Goal: Find specific page/section: Find specific page/section

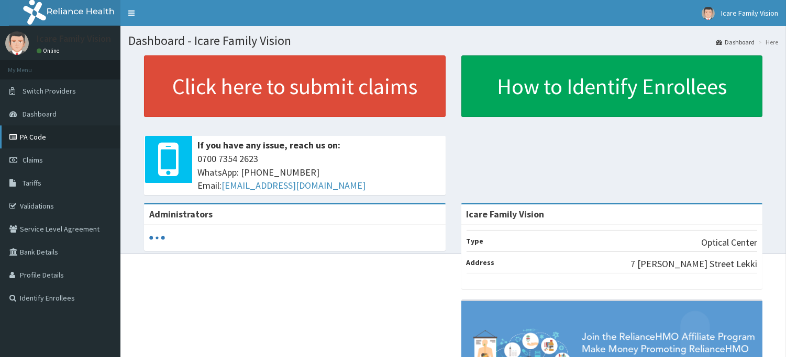
click at [71, 145] on link "PA Code" at bounding box center [60, 137] width 120 height 23
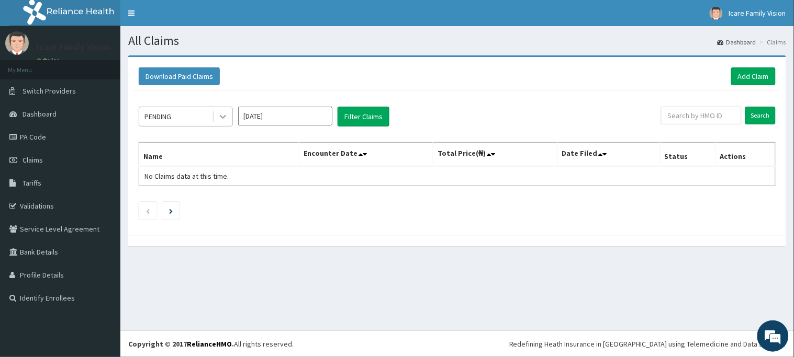
click at [221, 117] on icon at bounding box center [223, 118] width 6 height 4
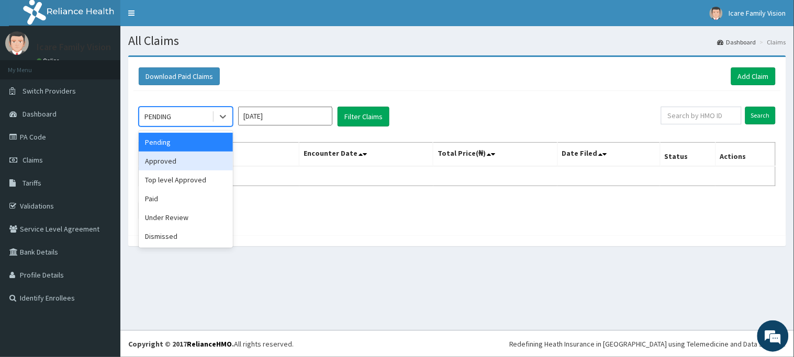
click at [181, 159] on div "Approved" at bounding box center [186, 161] width 94 height 19
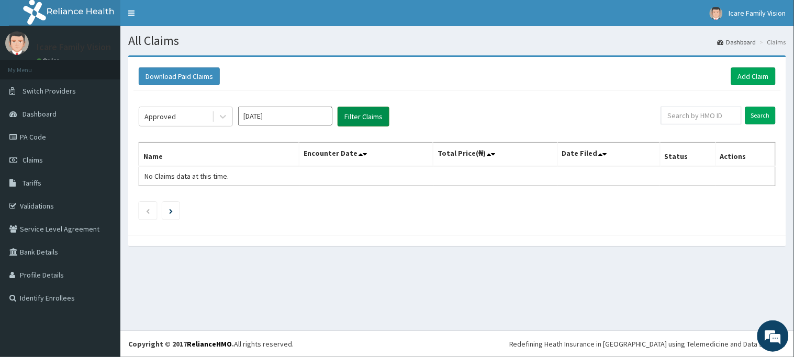
click at [365, 124] on button "Filter Claims" at bounding box center [364, 117] width 52 height 20
